Goal: Information Seeking & Learning: Learn about a topic

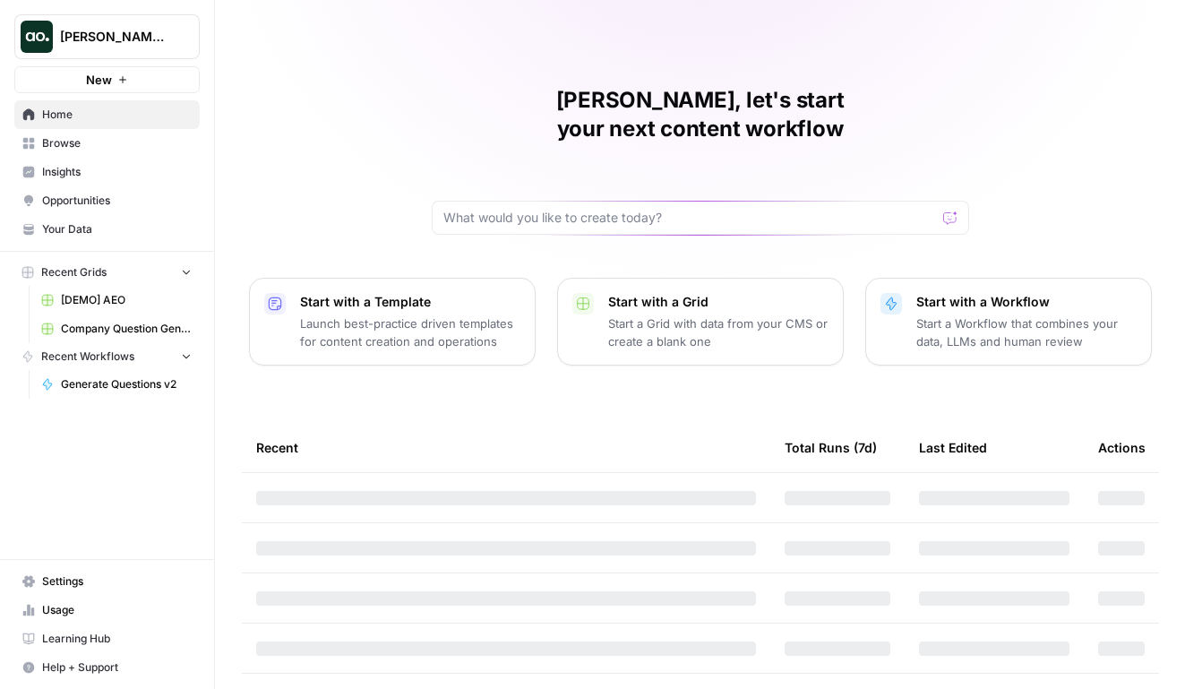
click at [93, 40] on span "[PERSON_NAME] Test" at bounding box center [114, 37] width 108 height 18
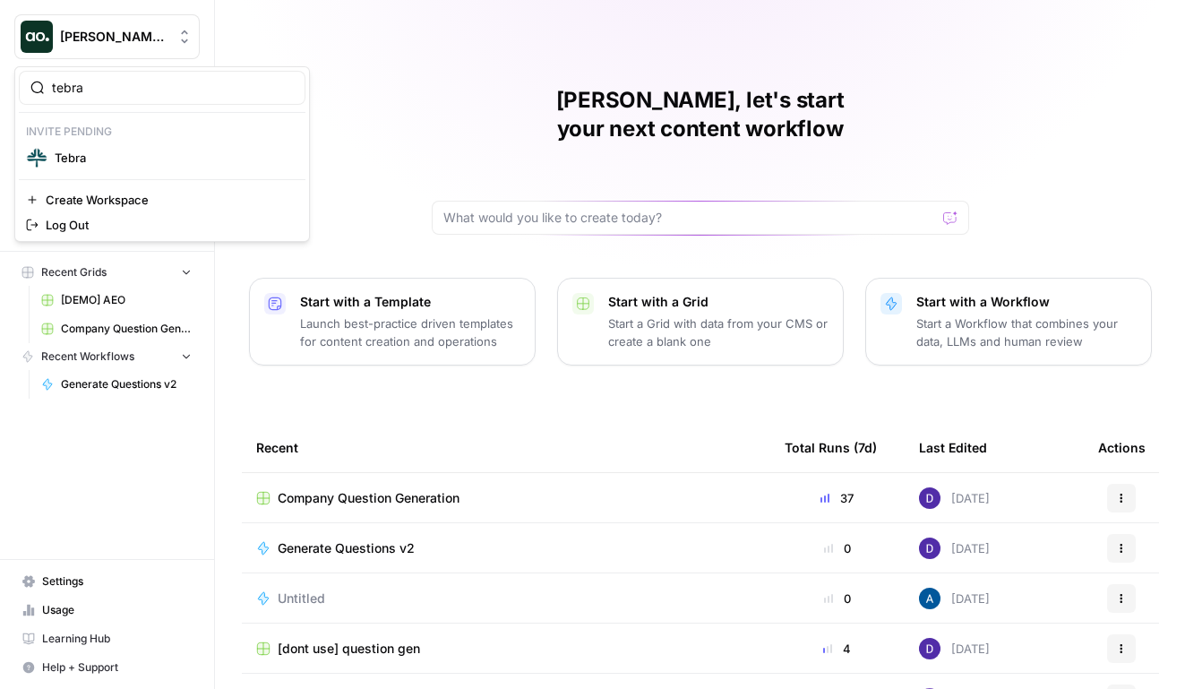
type input "tebra"
click at [124, 150] on span "Tebra" at bounding box center [173, 158] width 236 height 18
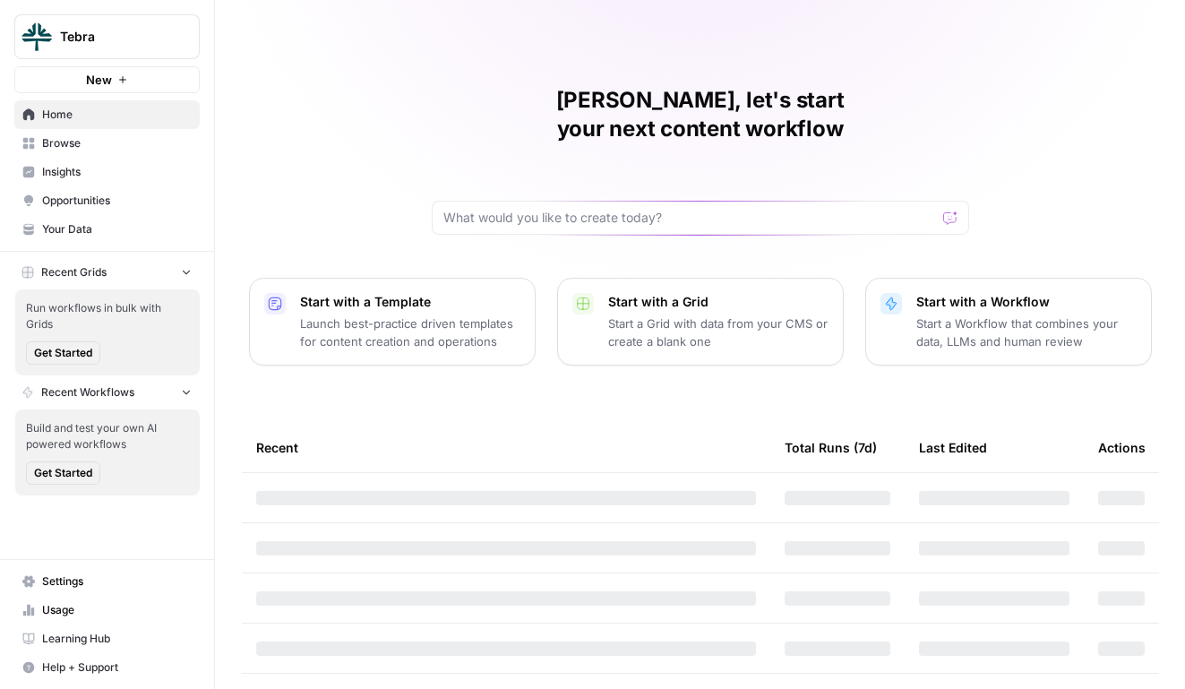
click at [123, 168] on span "Insights" at bounding box center [117, 172] width 150 height 16
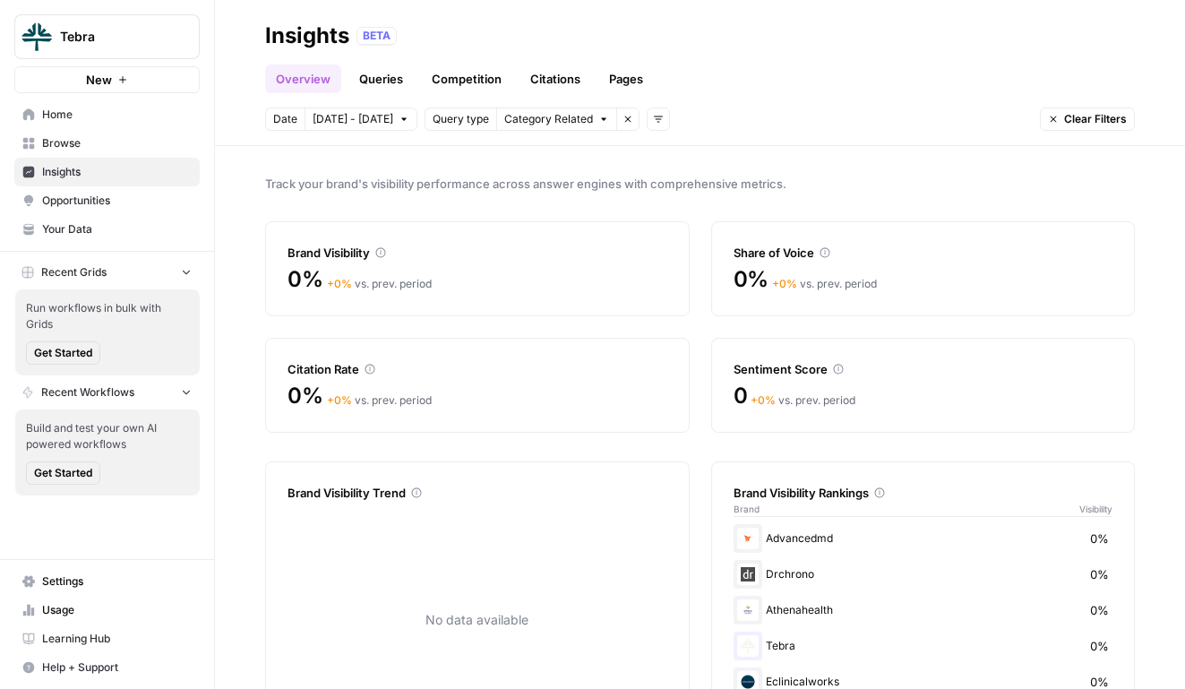
scroll to position [97, 0]
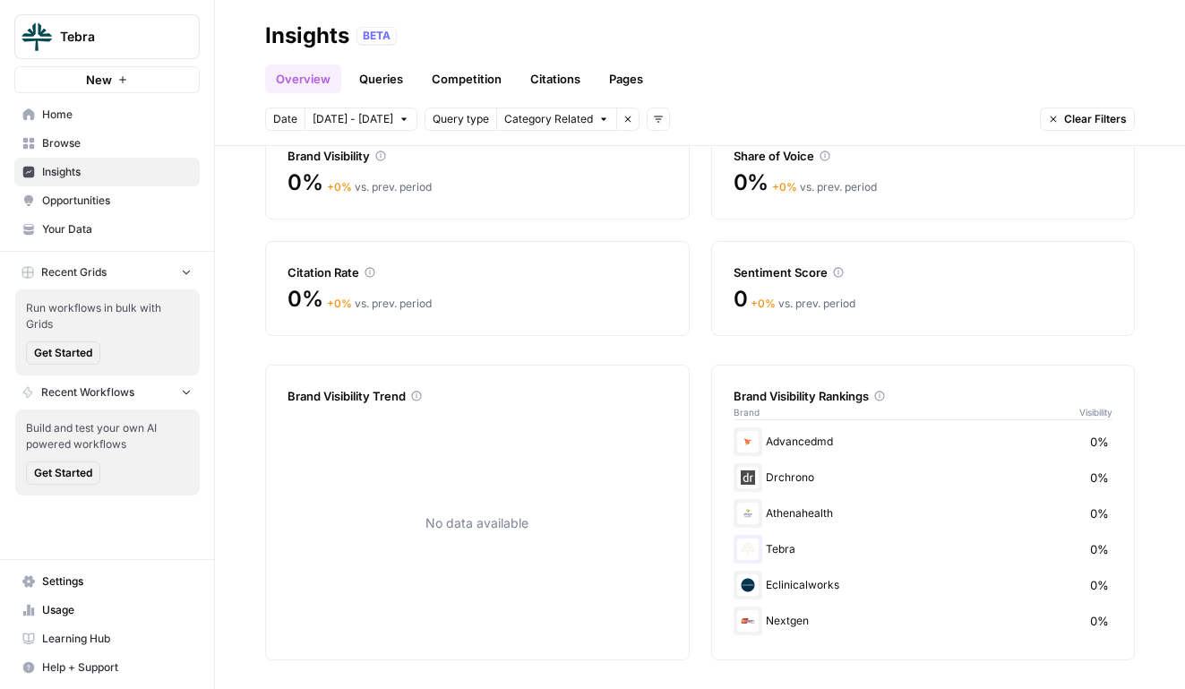
click at [168, 200] on span "Opportunities" at bounding box center [117, 200] width 150 height 16
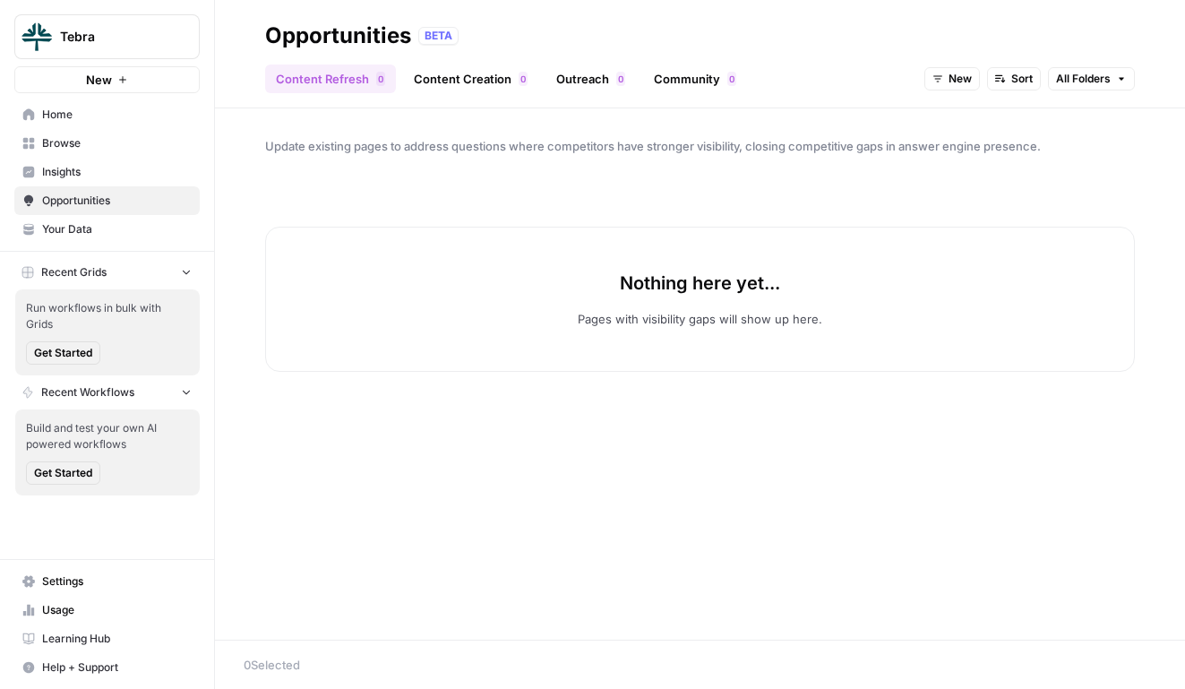
click at [108, 171] on span "Insights" at bounding box center [117, 172] width 150 height 16
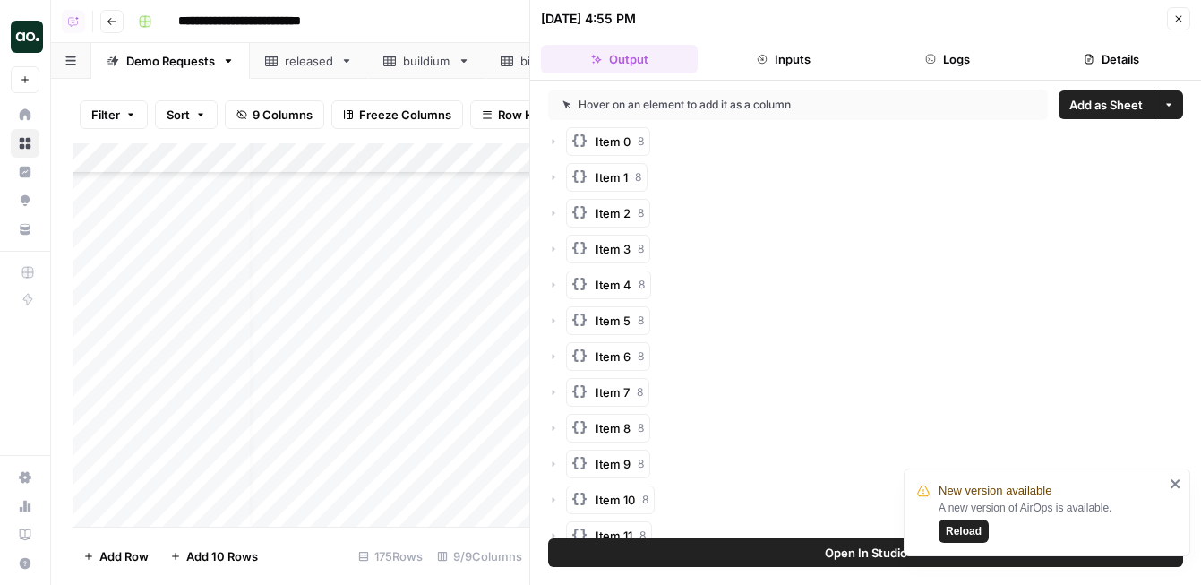
scroll to position [4037, 14]
click at [1180, 14] on icon "button" at bounding box center [1178, 18] width 11 height 11
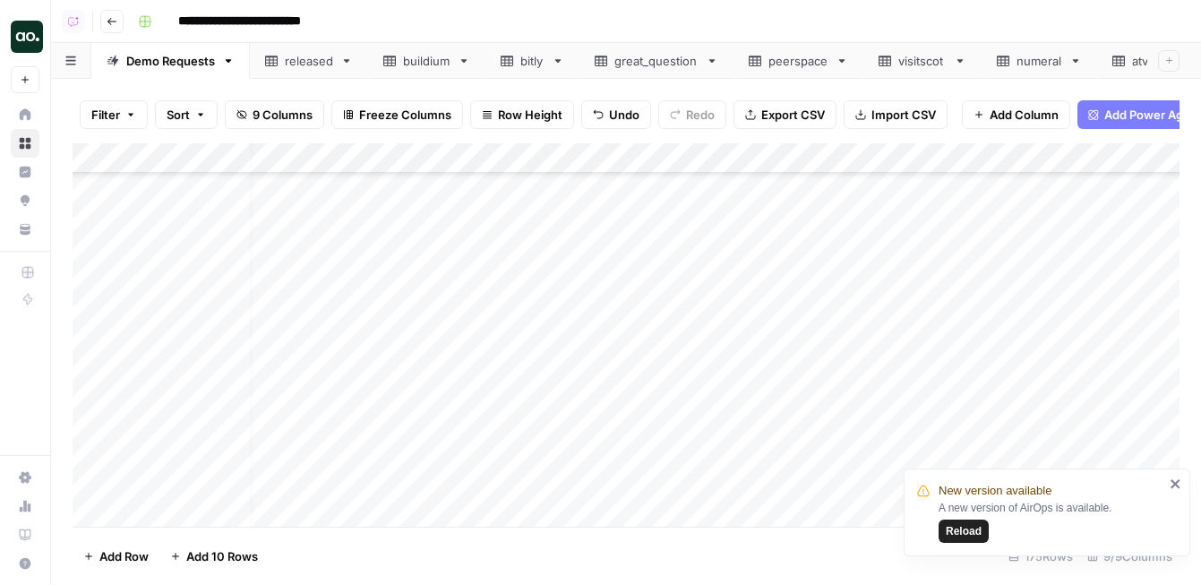
scroll to position [1913, 14]
click at [771, 343] on div "Add Column" at bounding box center [626, 334] width 1107 height 383
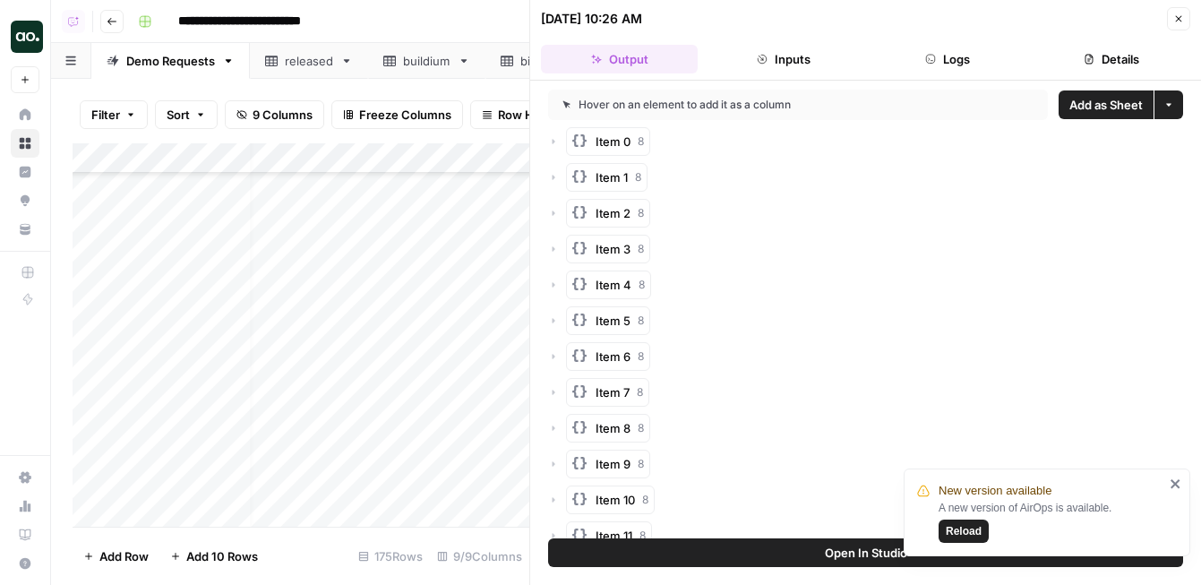
click at [1082, 111] on span "Add as Sheet" at bounding box center [1105, 105] width 73 height 18
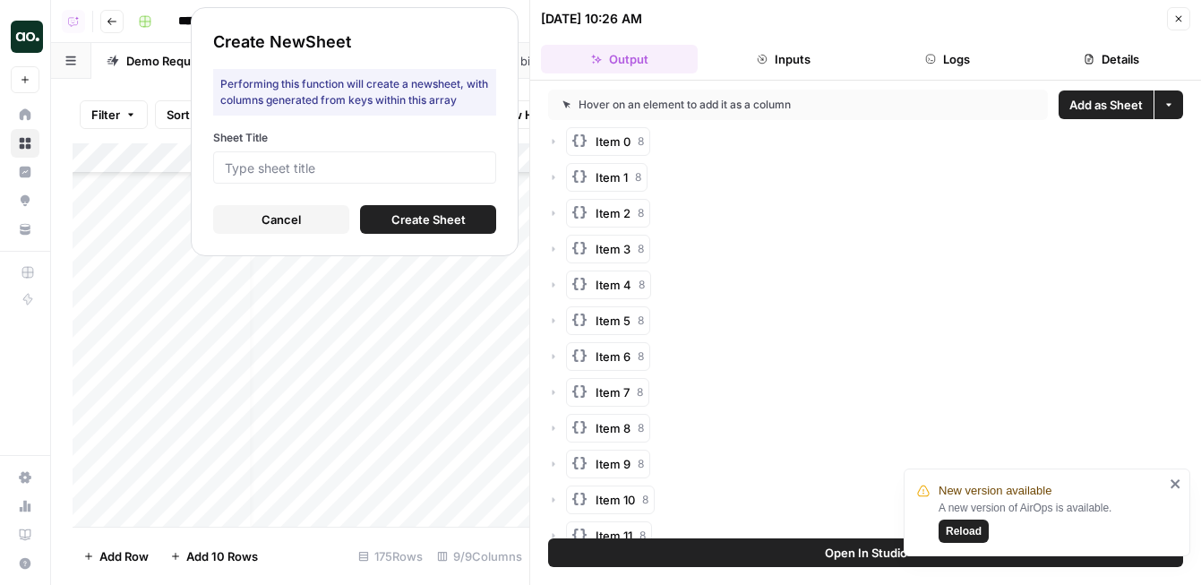
click at [418, 186] on form "Sheet Title Cancel Create Sheet" at bounding box center [354, 182] width 283 height 104
click at [416, 170] on input "Sheet Title" at bounding box center [355, 167] width 260 height 16
type input "tb"
click at [381, 213] on button "Create Sheet" at bounding box center [428, 219] width 136 height 29
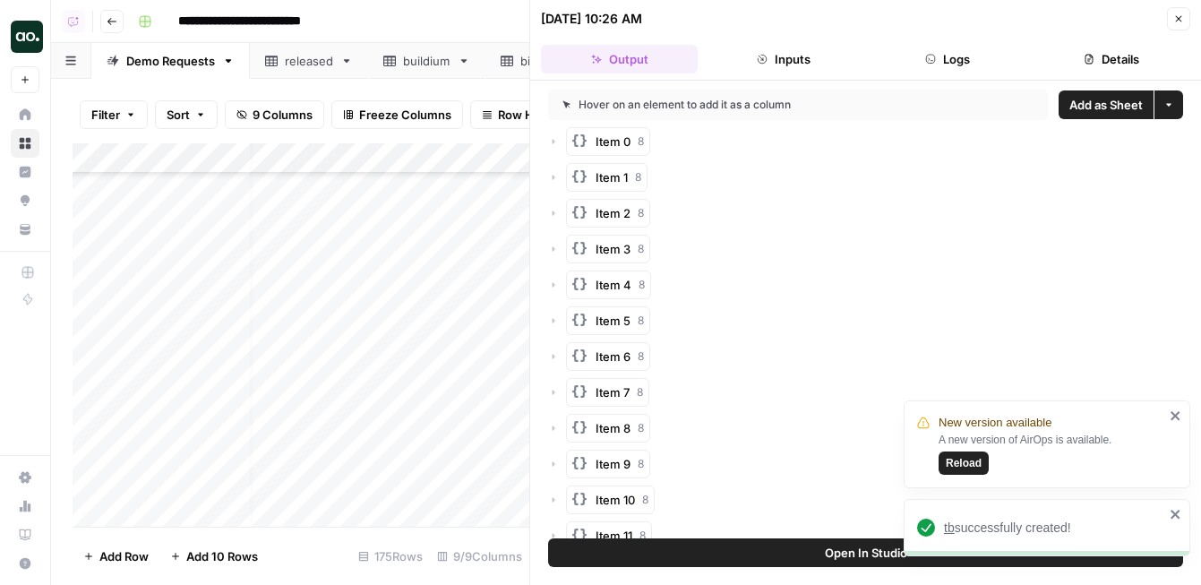
click at [953, 526] on span "tb" at bounding box center [949, 527] width 11 height 14
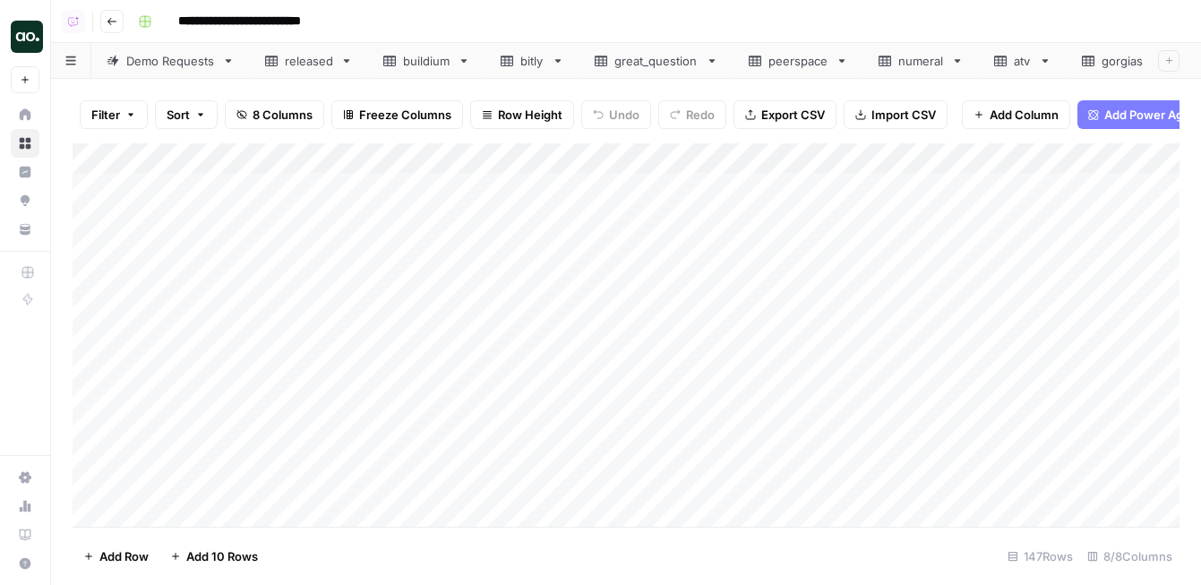
click at [99, 162] on div "Add Column" at bounding box center [626, 334] width 1107 height 383
click at [93, 187] on div "Add Column" at bounding box center [626, 334] width 1107 height 383
click at [144, 556] on span "Delete 146 Rows" at bounding box center [129, 556] width 93 height 18
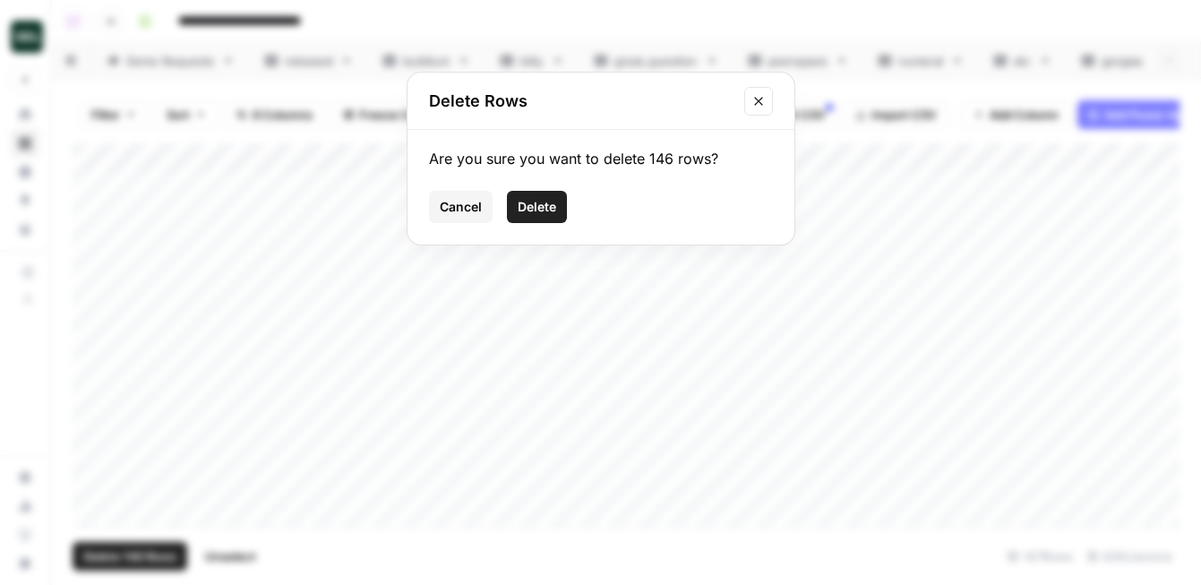
click at [533, 203] on span "Delete" at bounding box center [536, 207] width 38 height 18
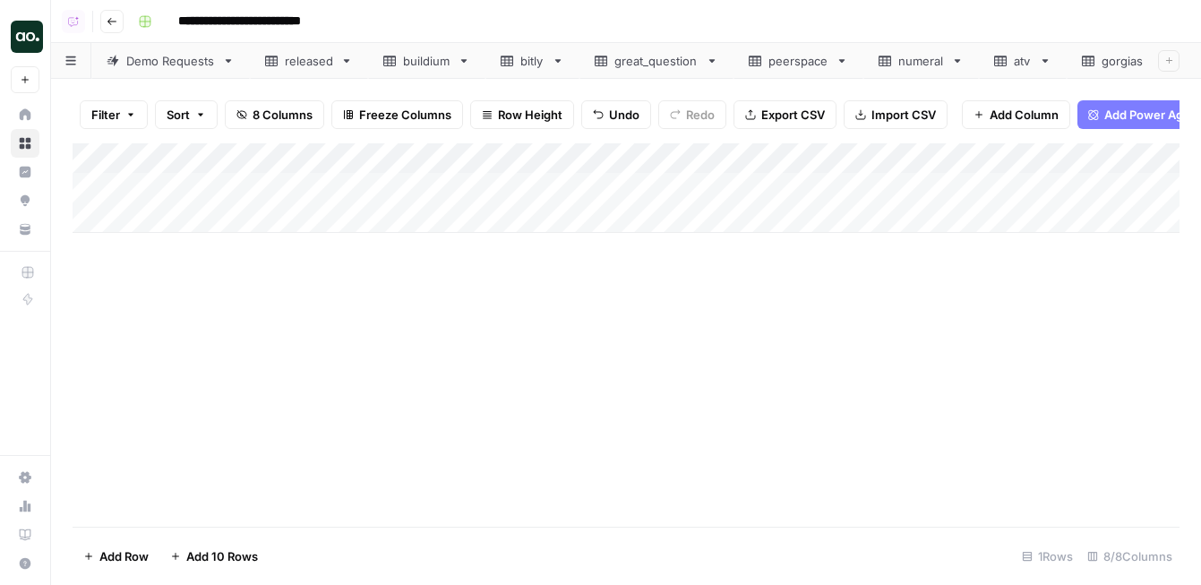
click at [217, 156] on div "Add Column" at bounding box center [626, 188] width 1107 height 90
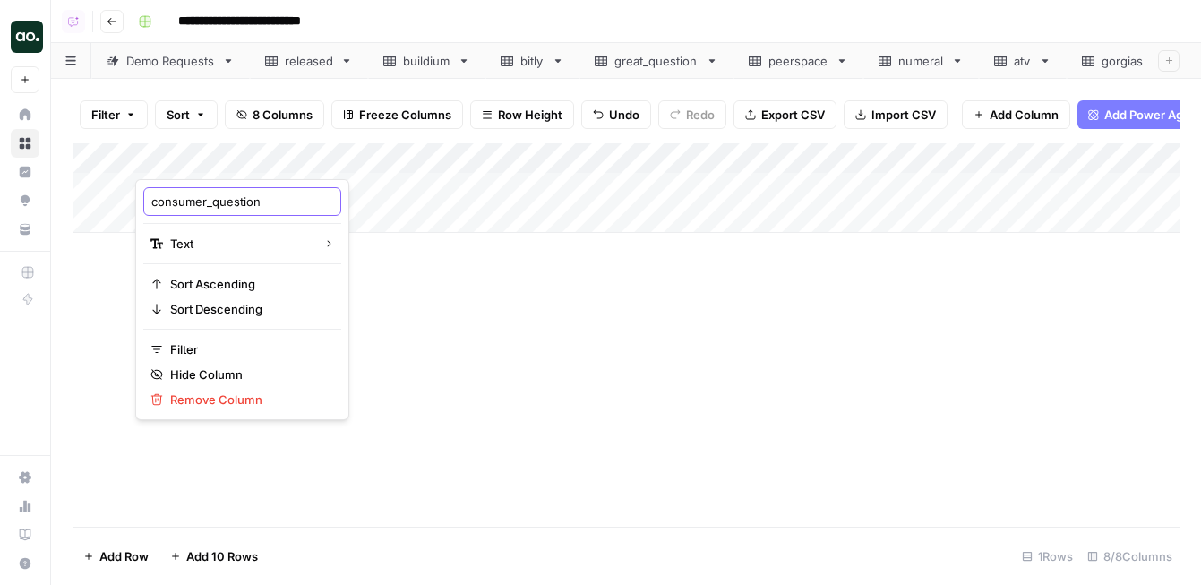
drag, startPoint x: 211, startPoint y: 197, endPoint x: 124, endPoint y: 198, distance: 86.9
click at [124, 198] on body "**********" at bounding box center [600, 292] width 1201 height 585
click at [164, 196] on input "consumer_question" at bounding box center [242, 201] width 182 height 18
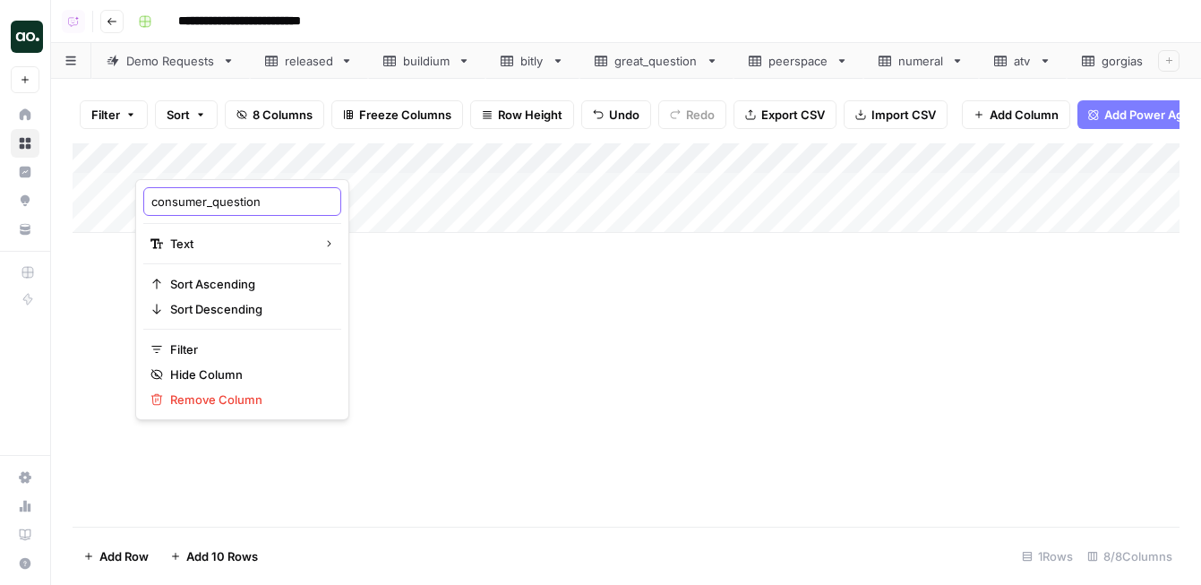
click at [220, 203] on input "consumer_question" at bounding box center [242, 201] width 182 height 18
drag, startPoint x: 214, startPoint y: 202, endPoint x: 150, endPoint y: 196, distance: 64.8
click at [150, 196] on div "consumer_question" at bounding box center [242, 201] width 198 height 29
type input "question"
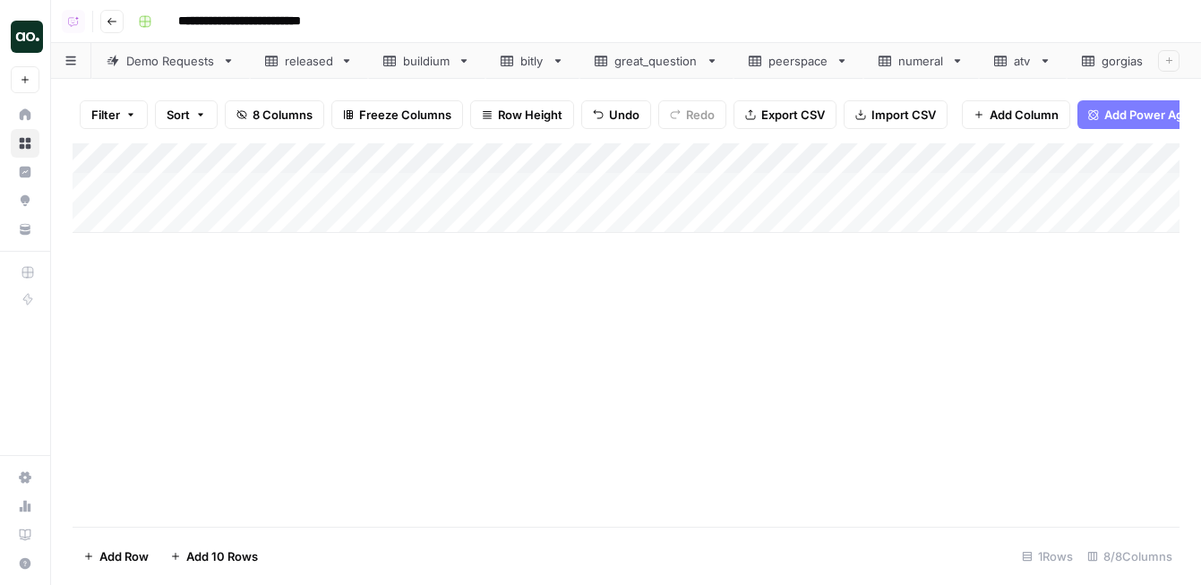
click at [175, 190] on div "Add Column" at bounding box center [626, 188] width 1107 height 90
click at [162, 190] on div "Add Column" at bounding box center [626, 188] width 1107 height 90
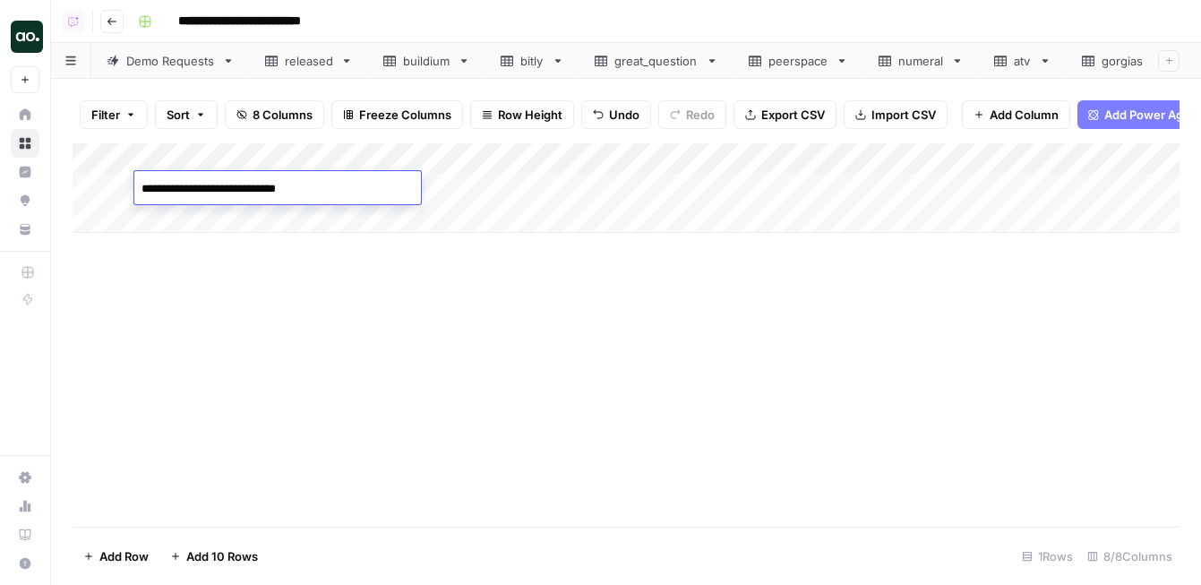
click at [143, 186] on textarea "**********" at bounding box center [277, 188] width 287 height 25
click at [395, 192] on textarea "**********" at bounding box center [277, 188] width 287 height 25
type textarea "**********"
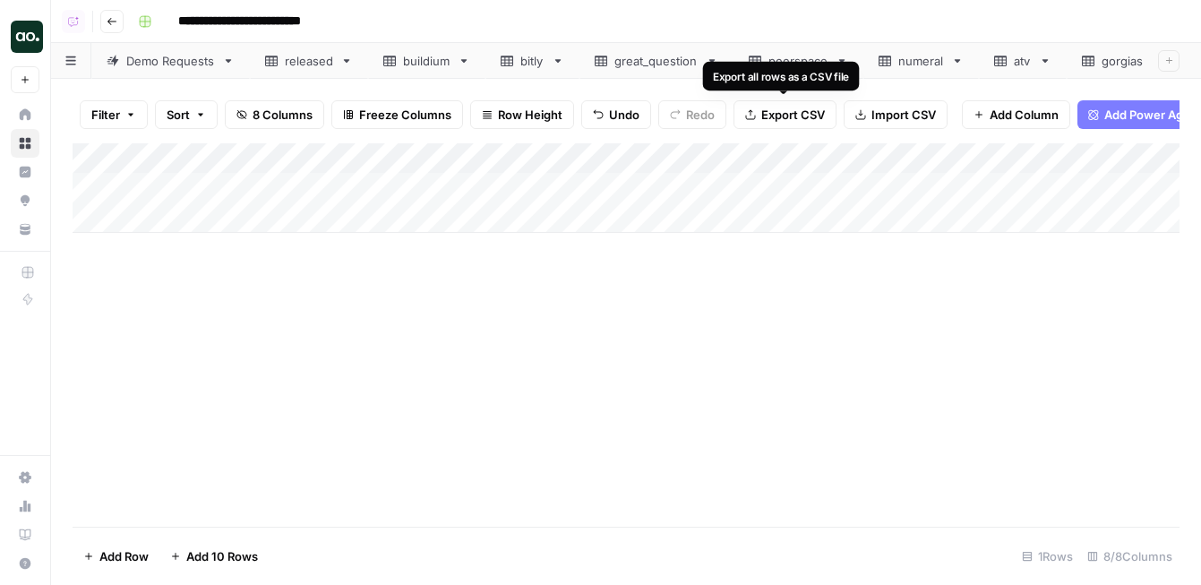
click at [788, 111] on span "Export CSV" at bounding box center [793, 115] width 64 height 18
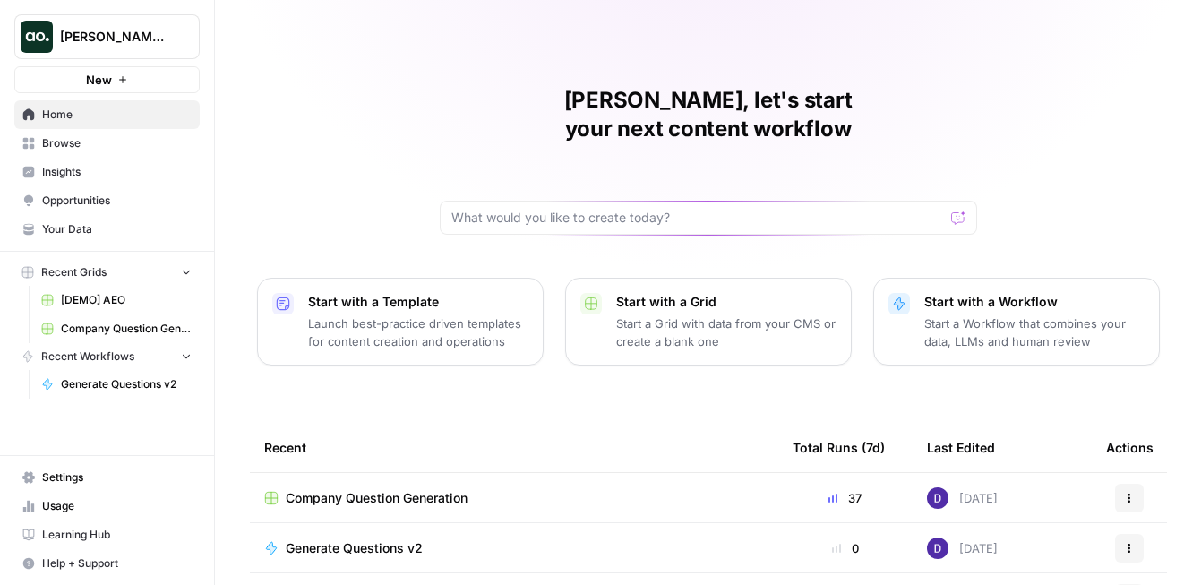
click at [140, 34] on span "[PERSON_NAME] Test" at bounding box center [114, 37] width 108 height 18
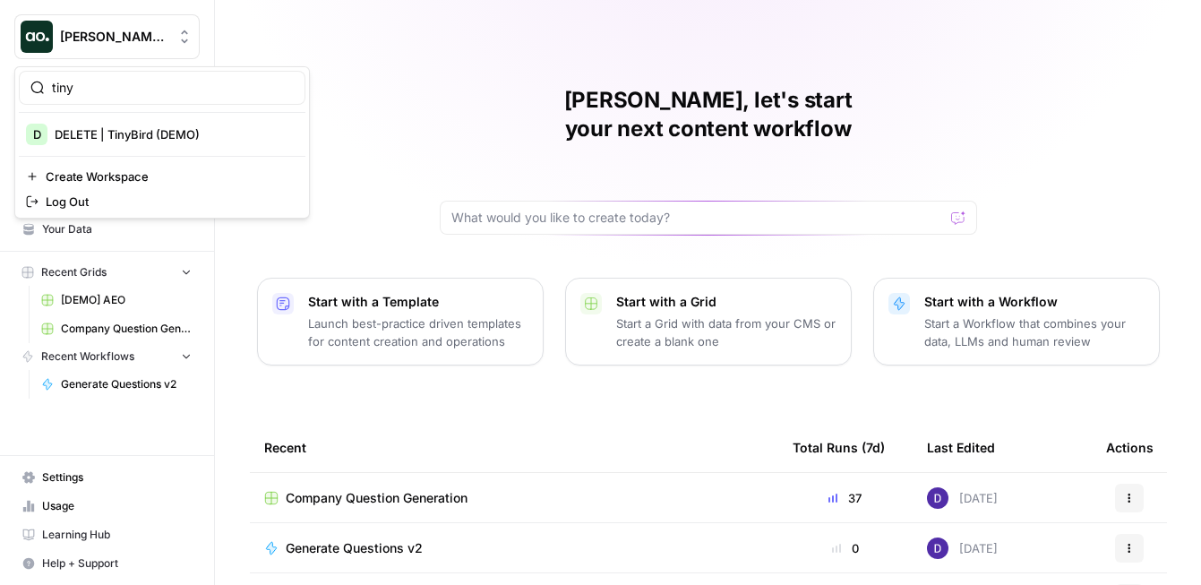
type input "tiny"
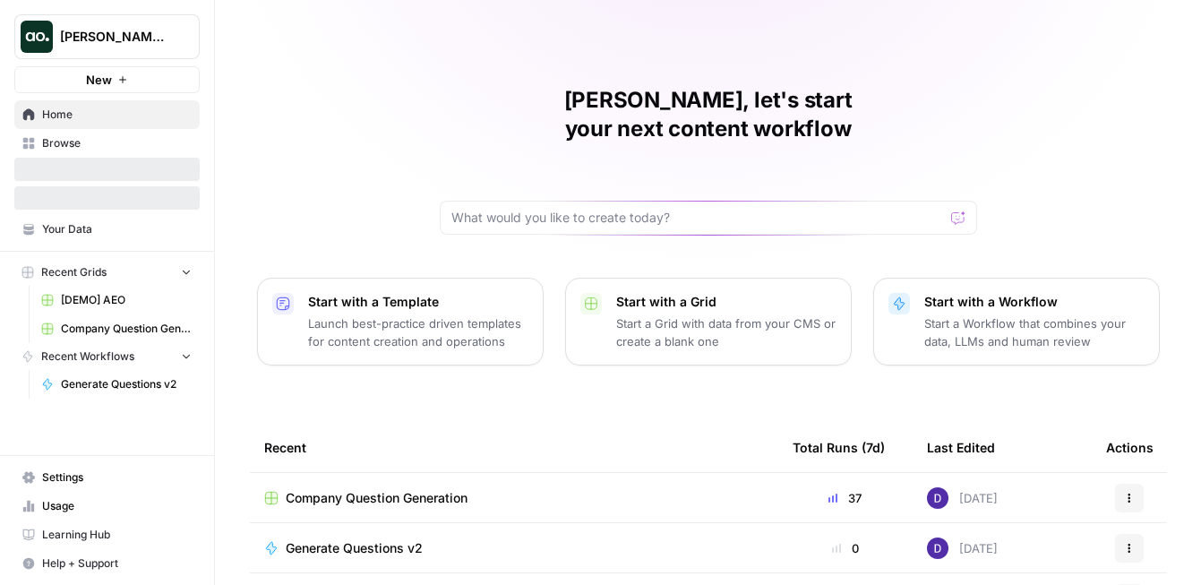
click at [158, 43] on span "[PERSON_NAME] Test" at bounding box center [114, 37] width 108 height 18
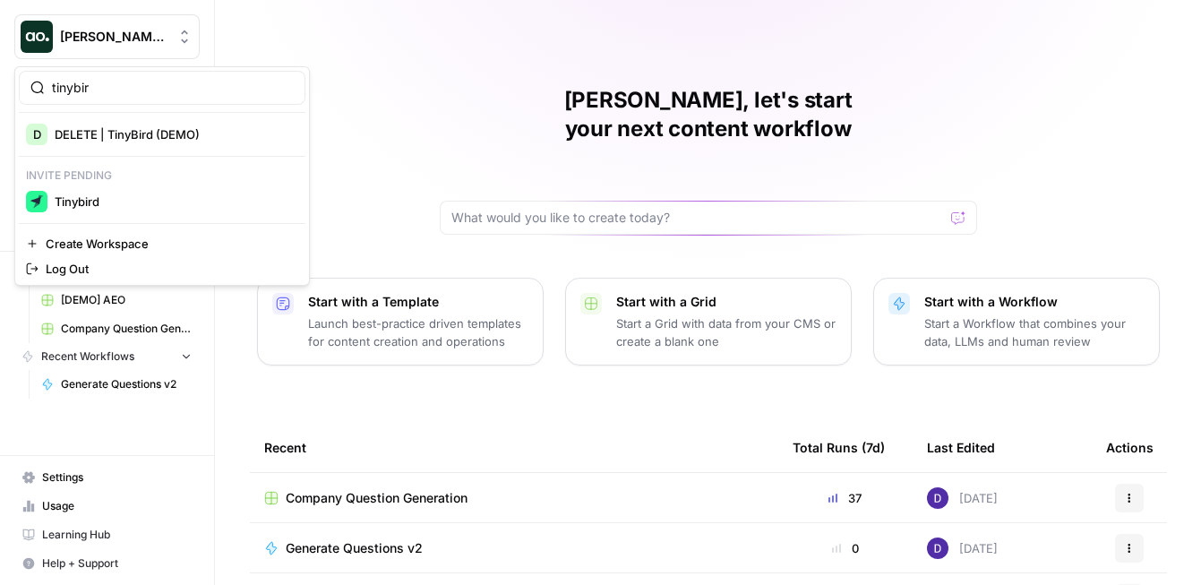
type input "tinybir"
drag, startPoint x: 147, startPoint y: 175, endPoint x: 141, endPoint y: 204, distance: 29.3
click at [141, 204] on div "D DELETE | TinyBird (DEMO) Invite pending Tinybird" at bounding box center [162, 168] width 287 height 96
click at [141, 204] on span "Tinybird" at bounding box center [173, 201] width 236 height 18
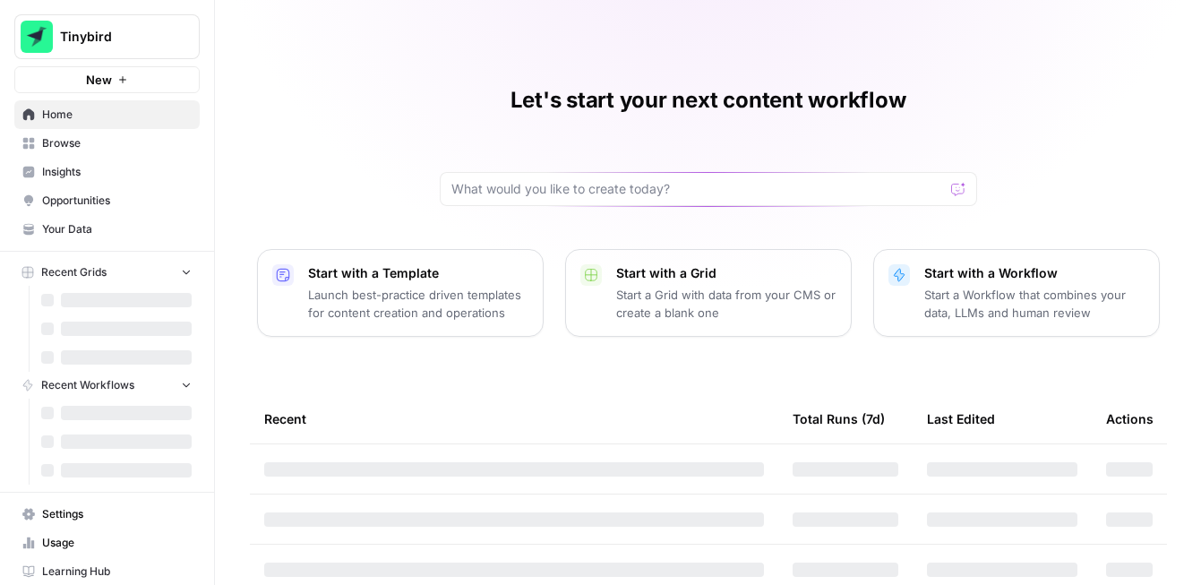
click at [141, 168] on span "Insights" at bounding box center [117, 172] width 150 height 16
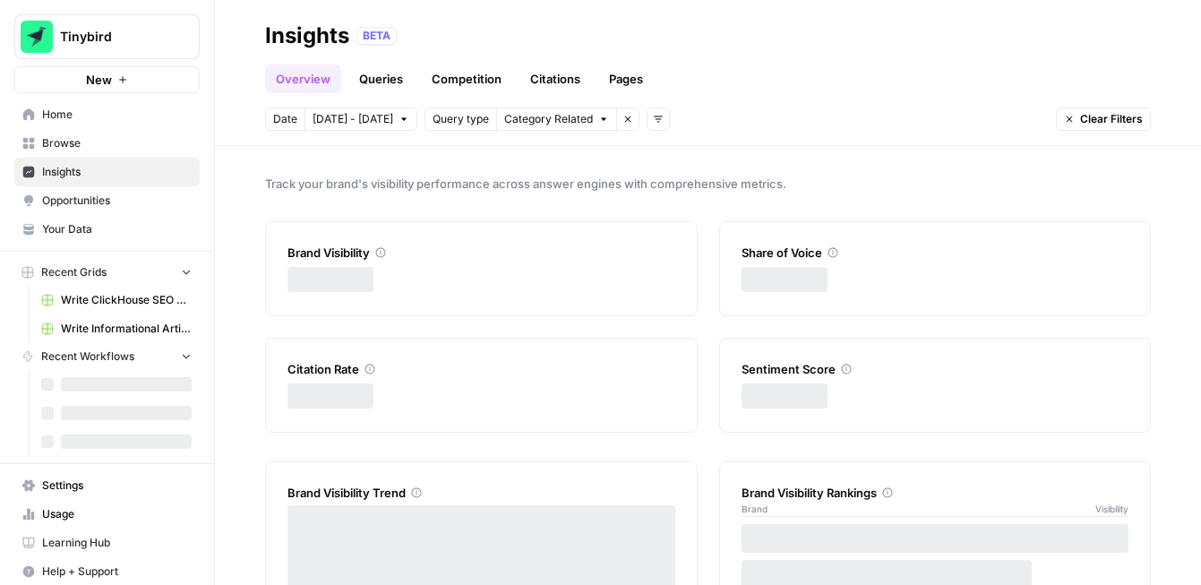
click at [133, 201] on span "Opportunities" at bounding box center [117, 200] width 150 height 16
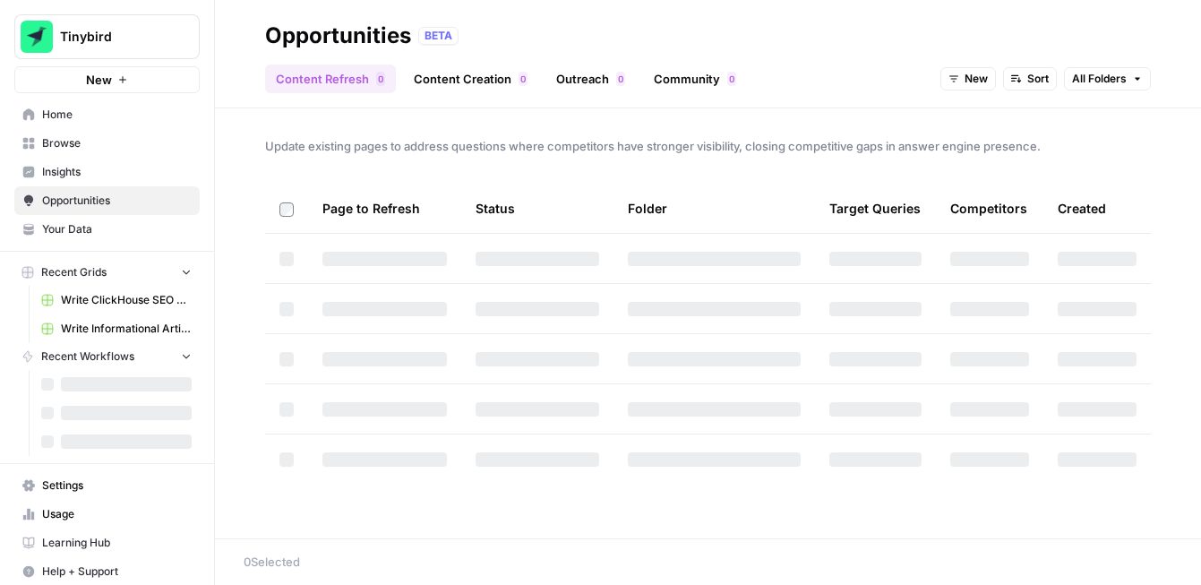
click at [127, 168] on span "Insights" at bounding box center [117, 172] width 150 height 16
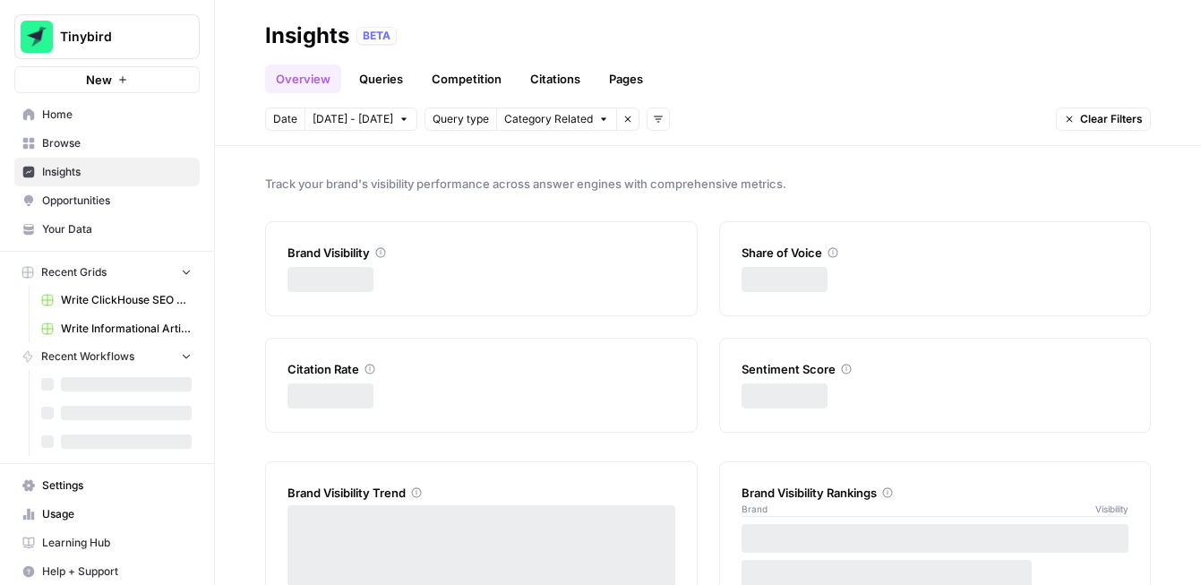
click at [370, 81] on link "Queries" at bounding box center [380, 78] width 65 height 29
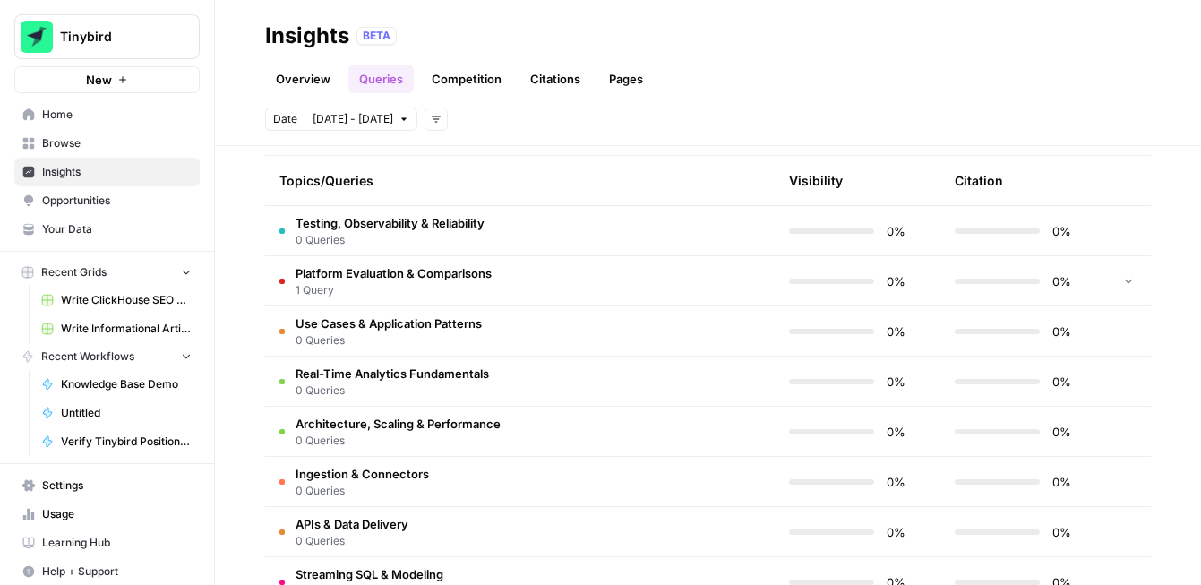
scroll to position [327, 0]
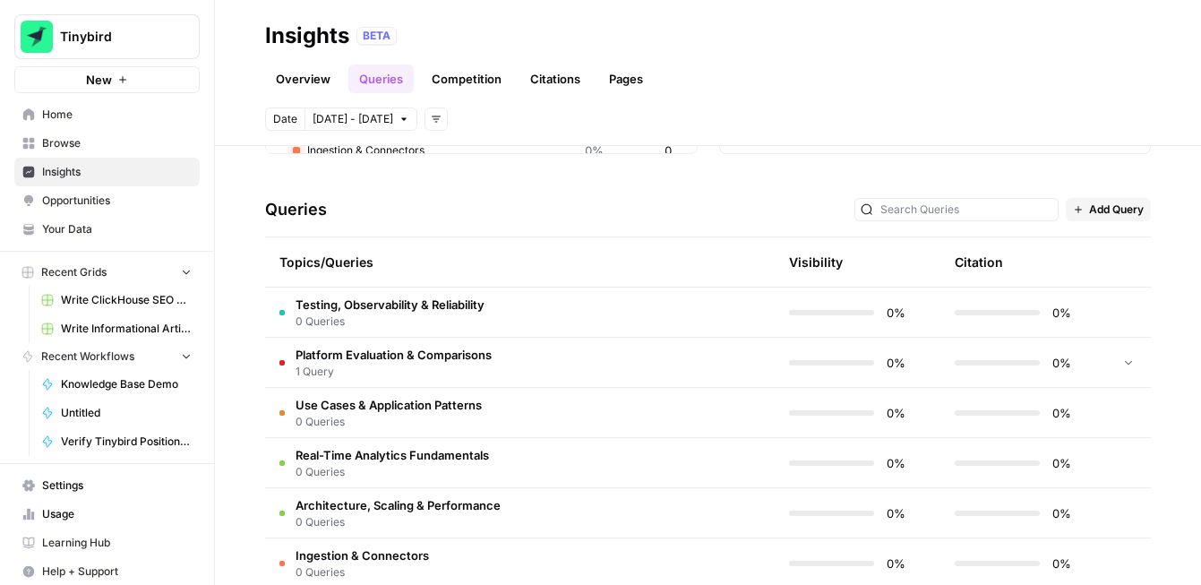
click at [486, 285] on div "Topics/Queries" at bounding box center [434, 261] width 311 height 49
click at [484, 364] on span "1 Query" at bounding box center [393, 371] width 196 height 16
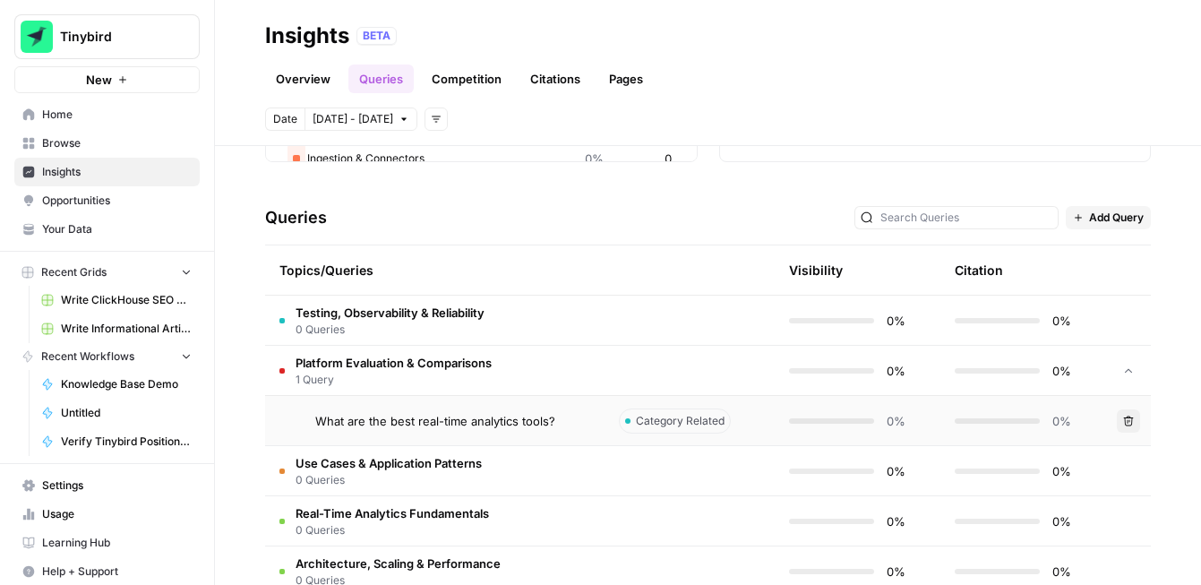
click at [484, 364] on span "Platform Evaluation & Comparisons" at bounding box center [393, 363] width 196 height 18
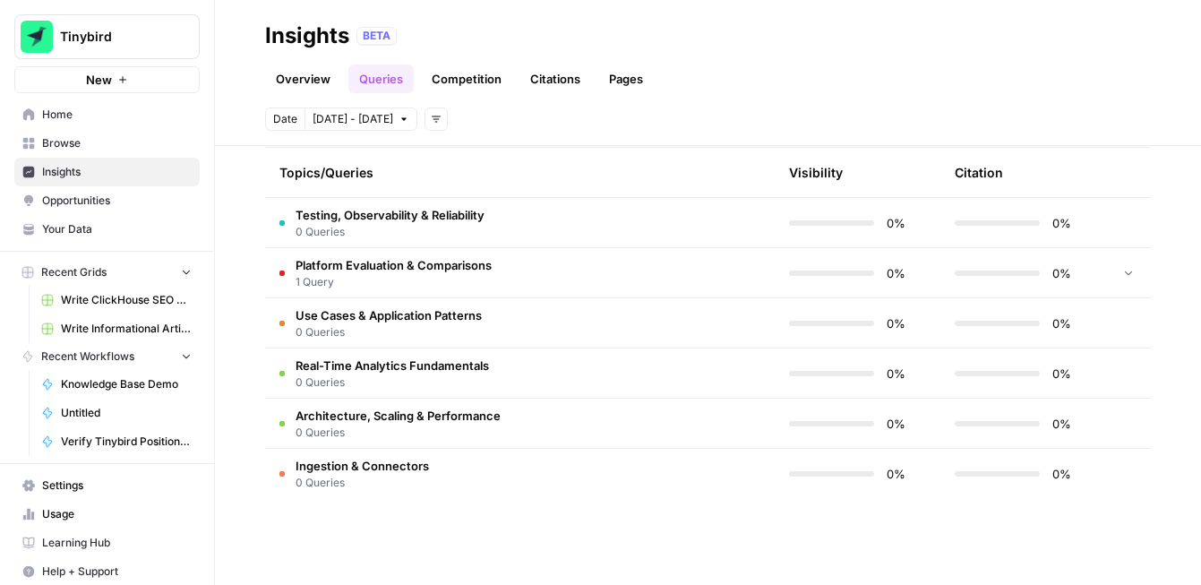
scroll to position [560, 0]
